Goal: Task Accomplishment & Management: Use online tool/utility

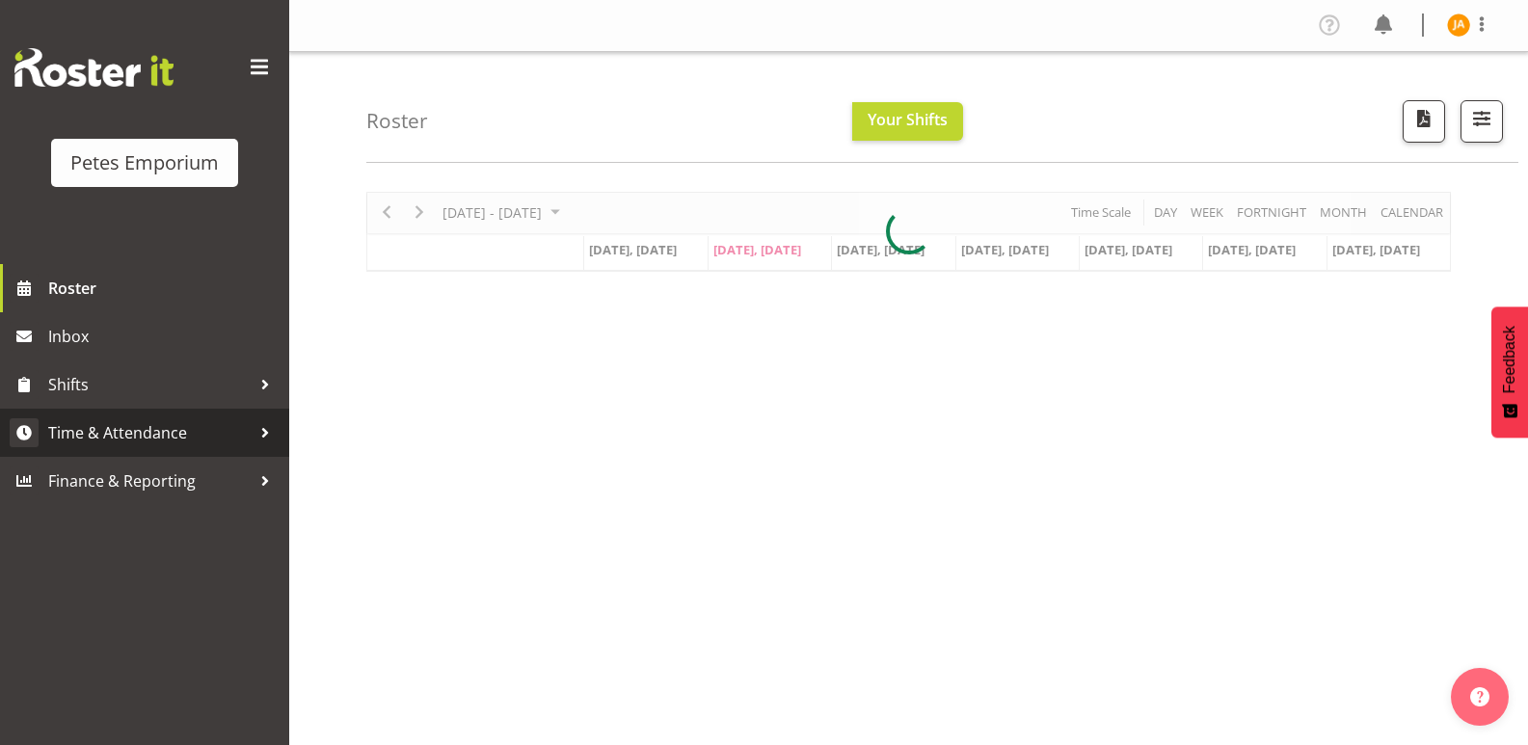
click at [123, 429] on span "Time & Attendance" at bounding box center [149, 432] width 202 height 29
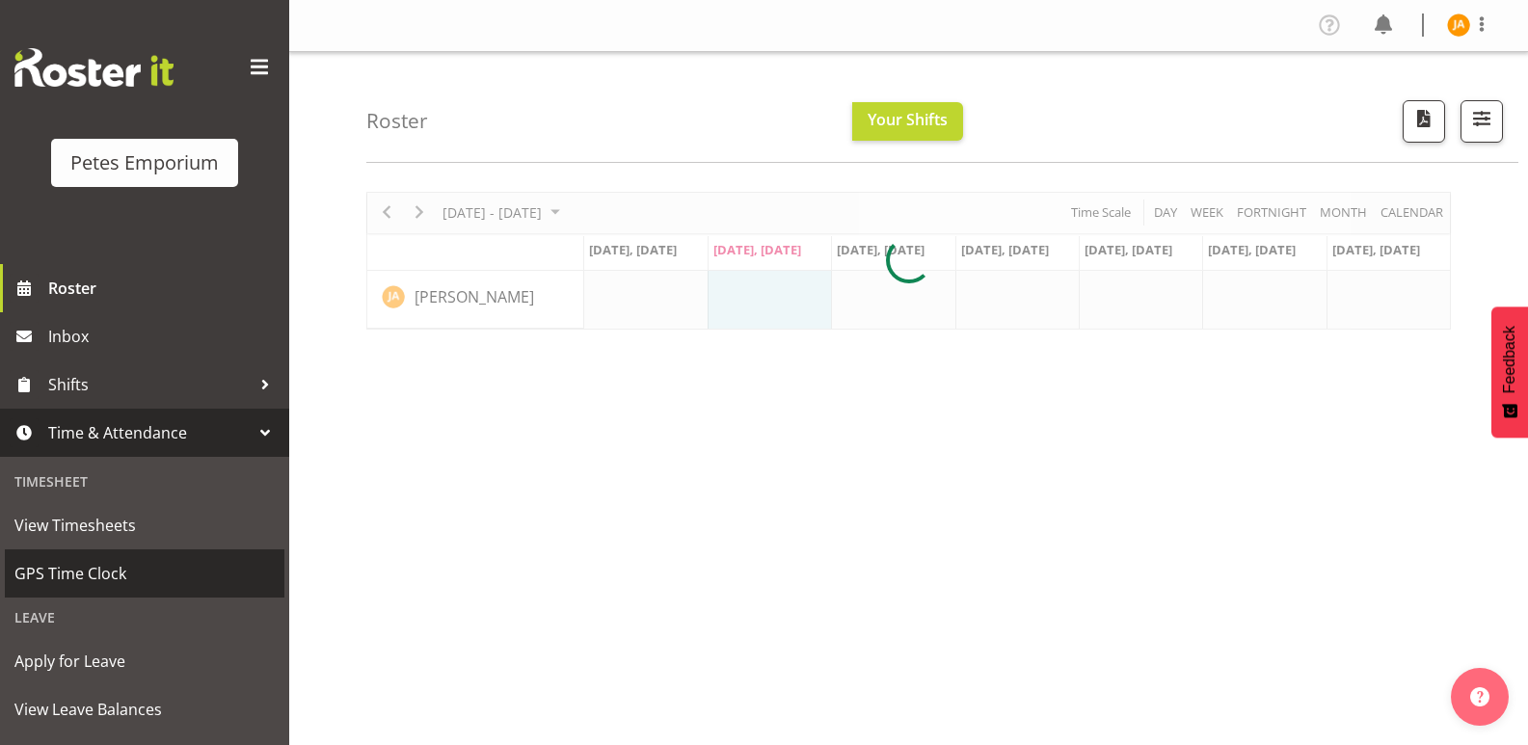
click at [102, 570] on span "GPS Time Clock" at bounding box center [144, 573] width 260 height 29
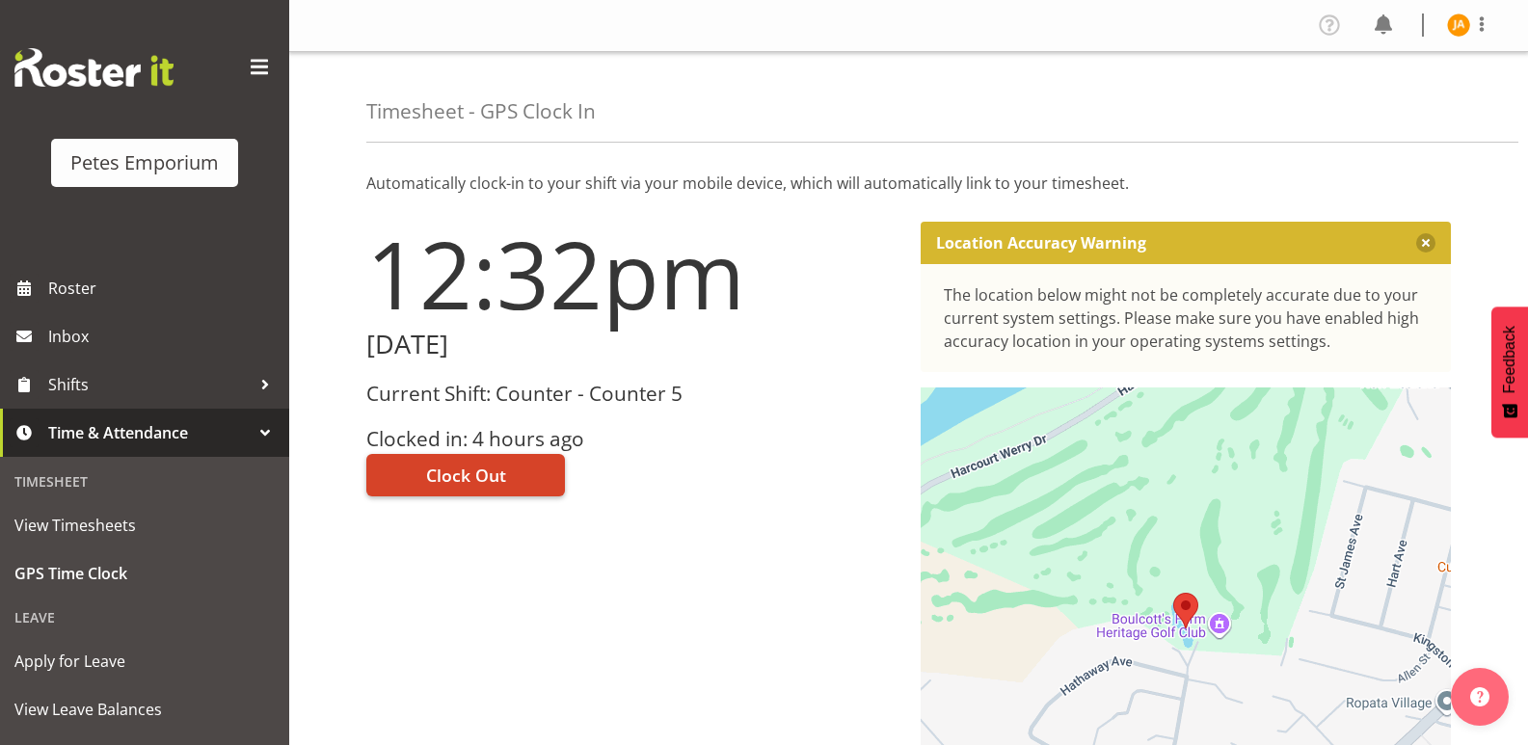
click at [516, 478] on button "Clock Out" at bounding box center [465, 475] width 199 height 42
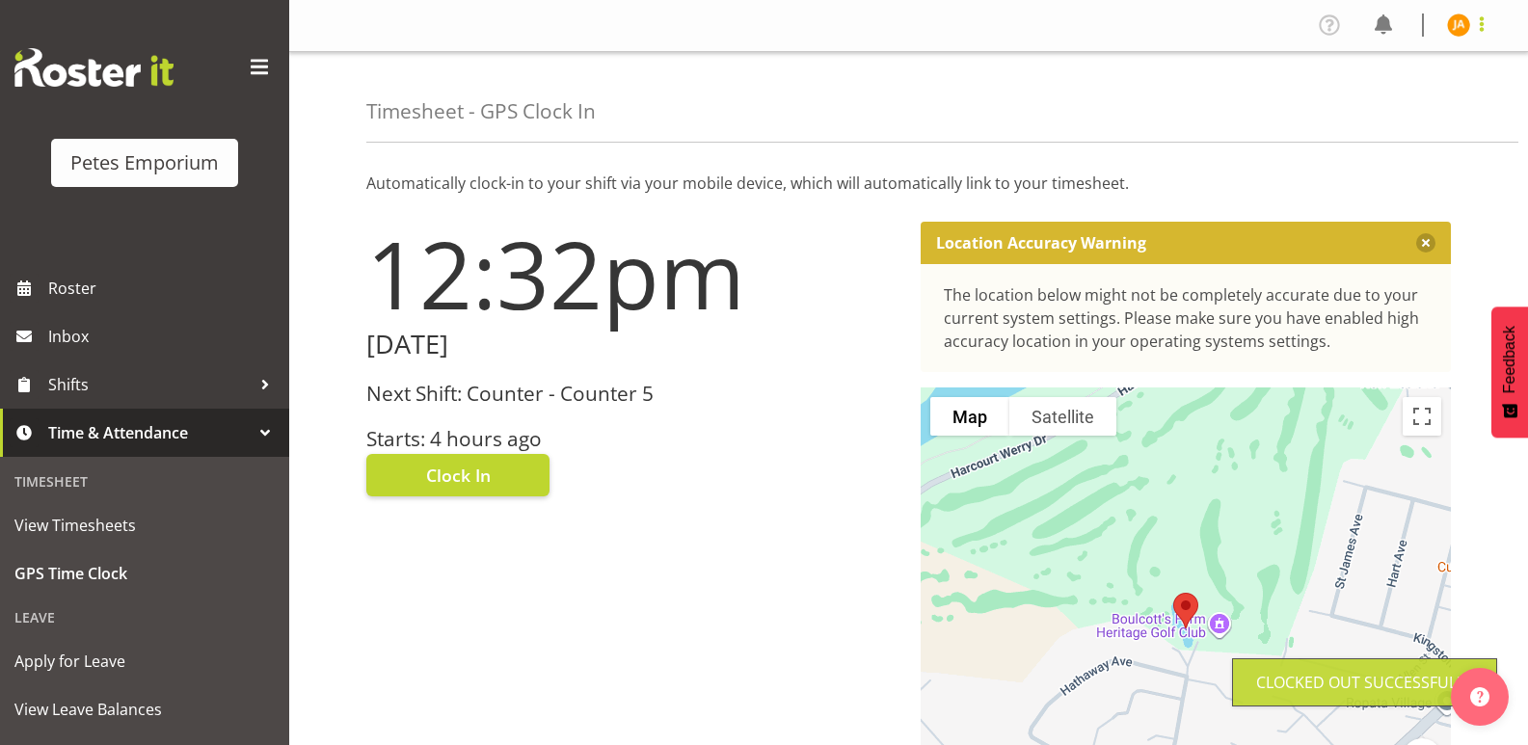
click at [1477, 24] on span at bounding box center [1481, 24] width 23 height 23
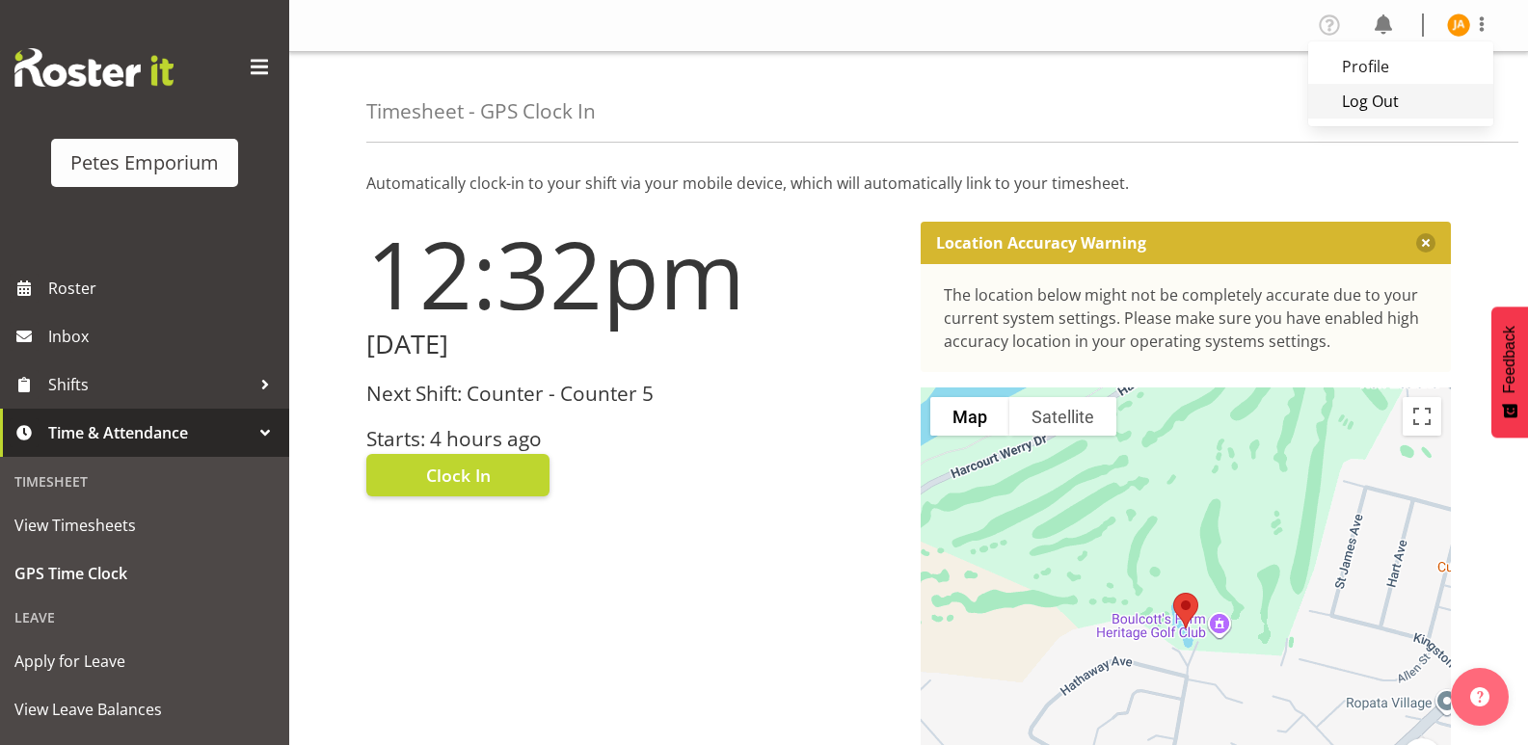
click at [1411, 92] on link "Log Out" at bounding box center [1400, 101] width 185 height 35
